Goal: Navigation & Orientation: Find specific page/section

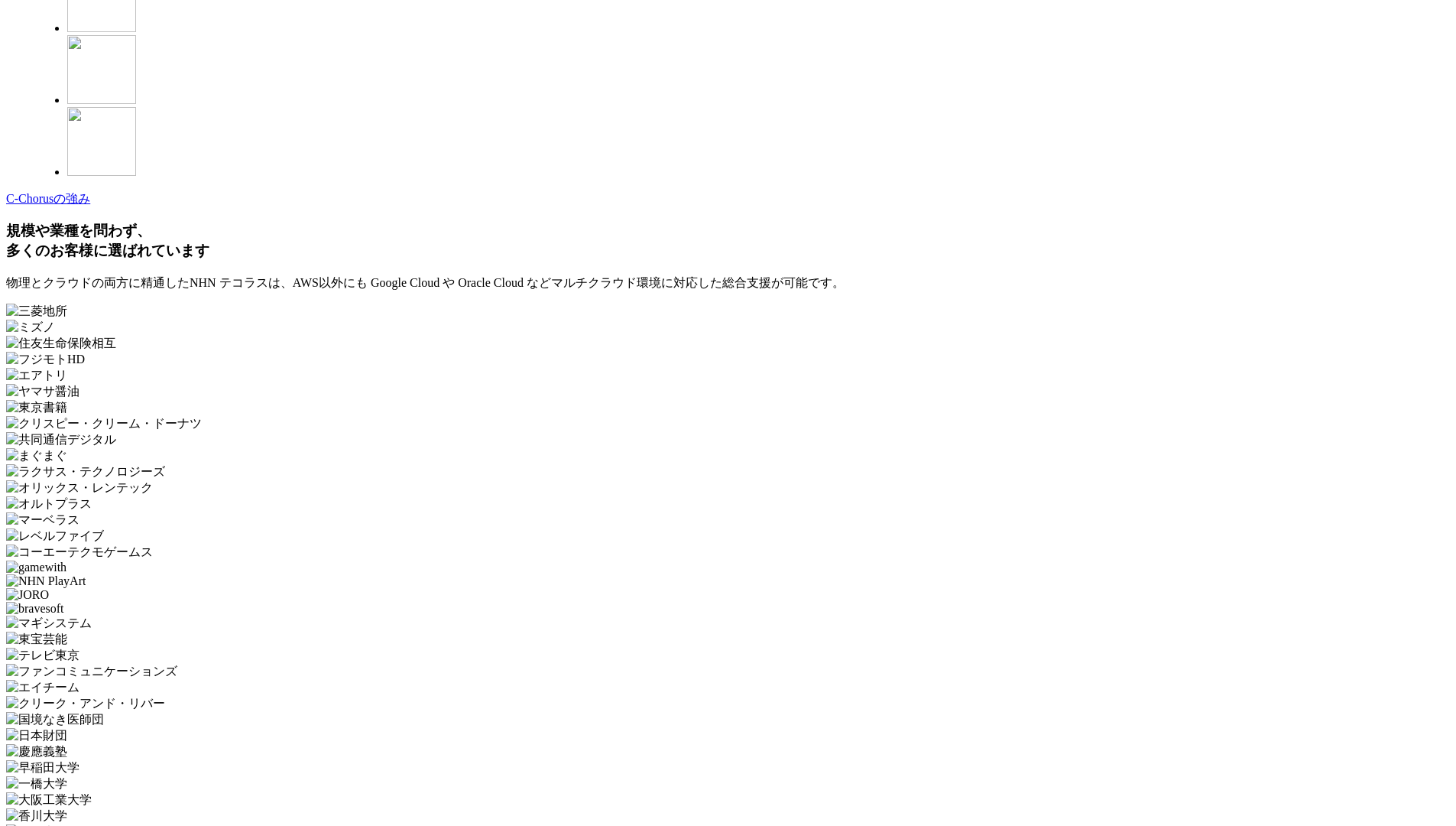
scroll to position [4461, 0]
